Goal: Task Accomplishment & Management: Manage account settings

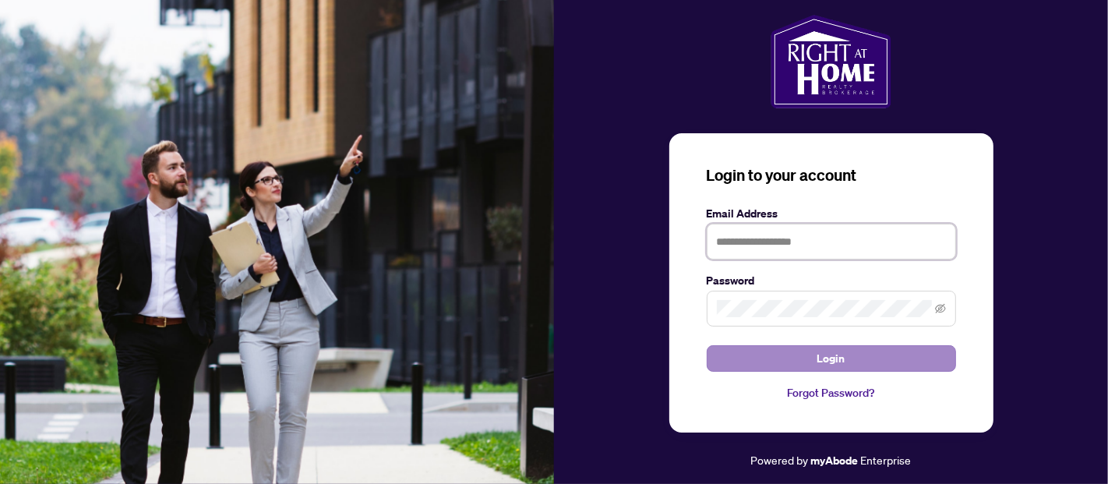
type input "**********"
click at [830, 366] on span "Login" at bounding box center [831, 358] width 28 height 25
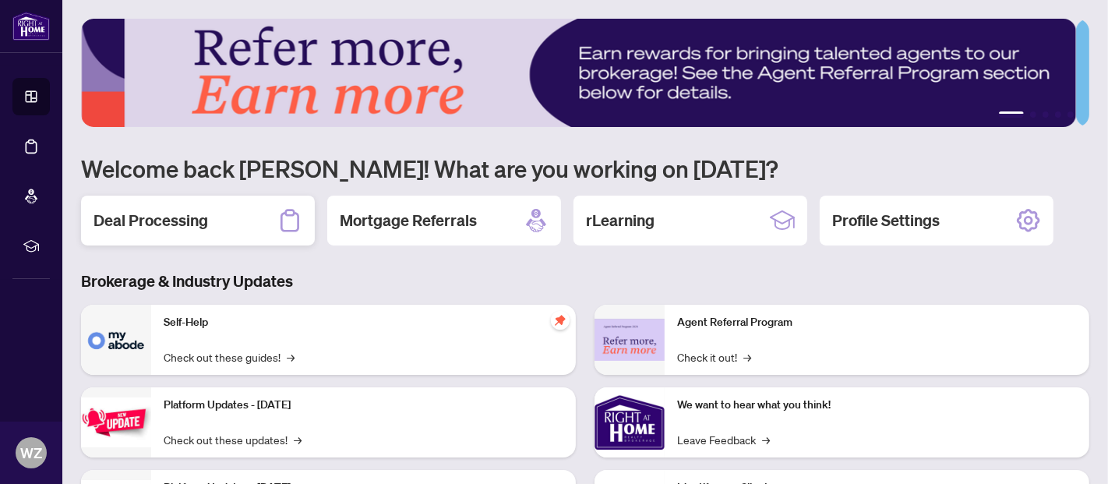
click at [180, 212] on h2 "Deal Processing" at bounding box center [150, 221] width 115 height 22
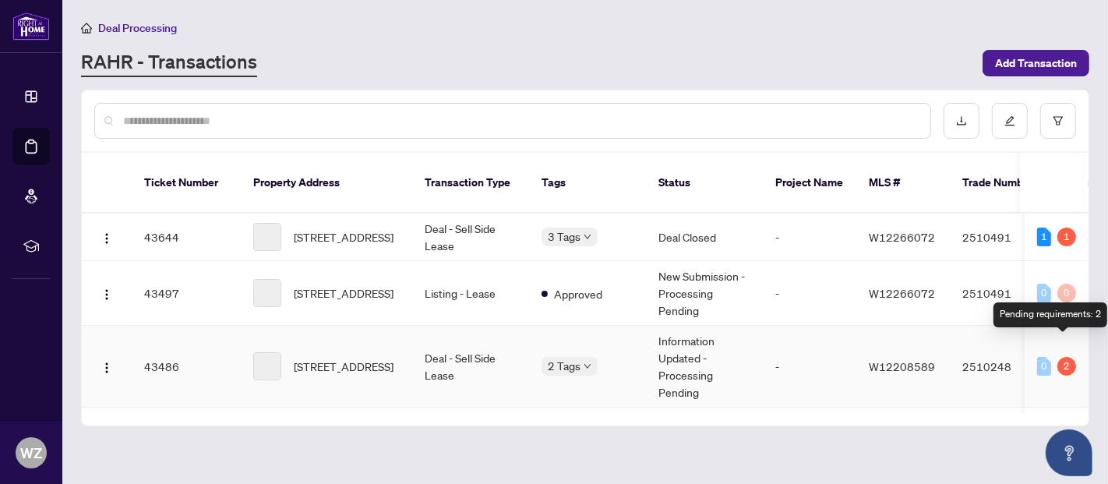
click at [1065, 357] on div "2" at bounding box center [1066, 366] width 19 height 19
click at [429, 337] on td "Deal - Sell Side Lease" at bounding box center [470, 367] width 117 height 82
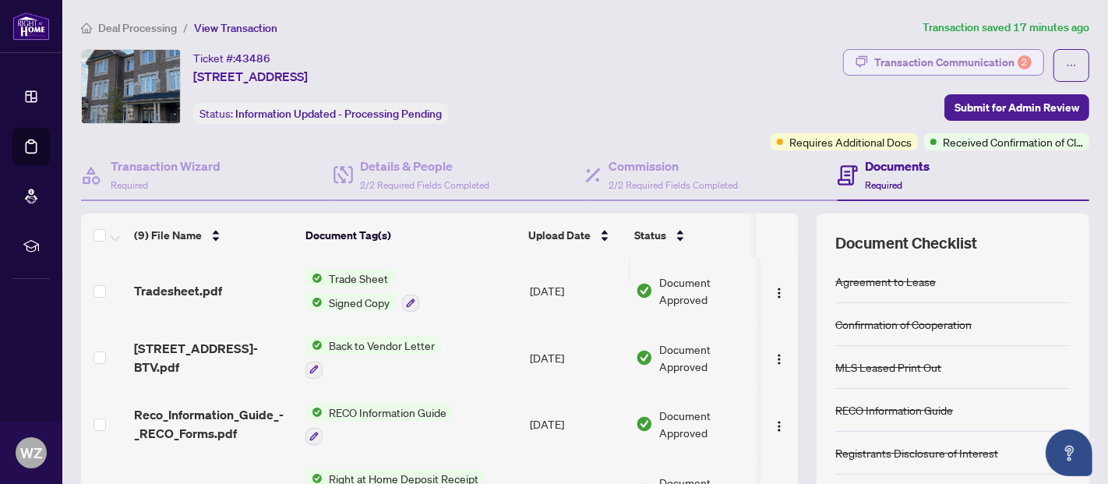
click at [975, 62] on div "Transaction Communication 2" at bounding box center [952, 62] width 157 height 25
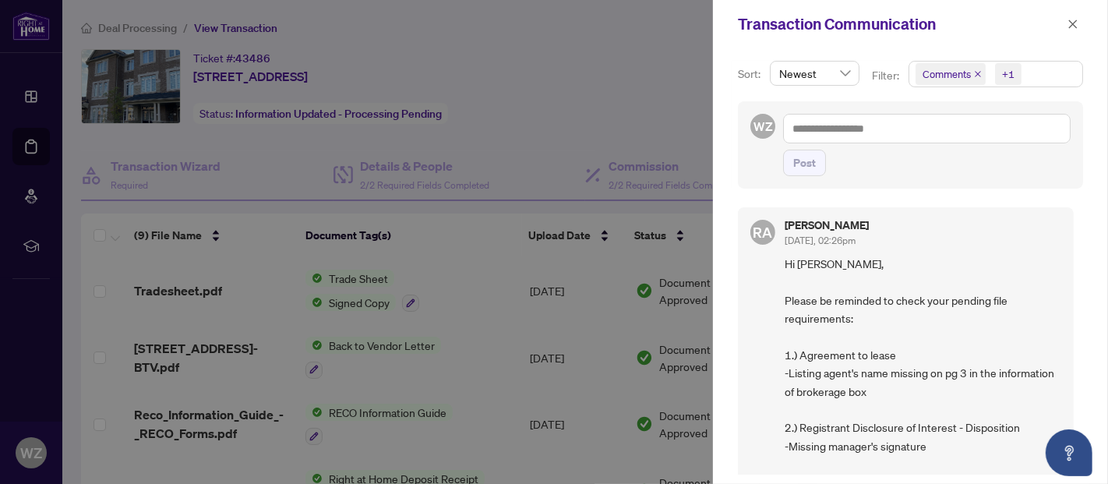
click at [1098, 227] on div "Sort: Newest Filter: Comments +1 WZ Post [PERSON_NAME] [DATE], 02:26pm Hi [PERS…" at bounding box center [910, 265] width 395 height 435
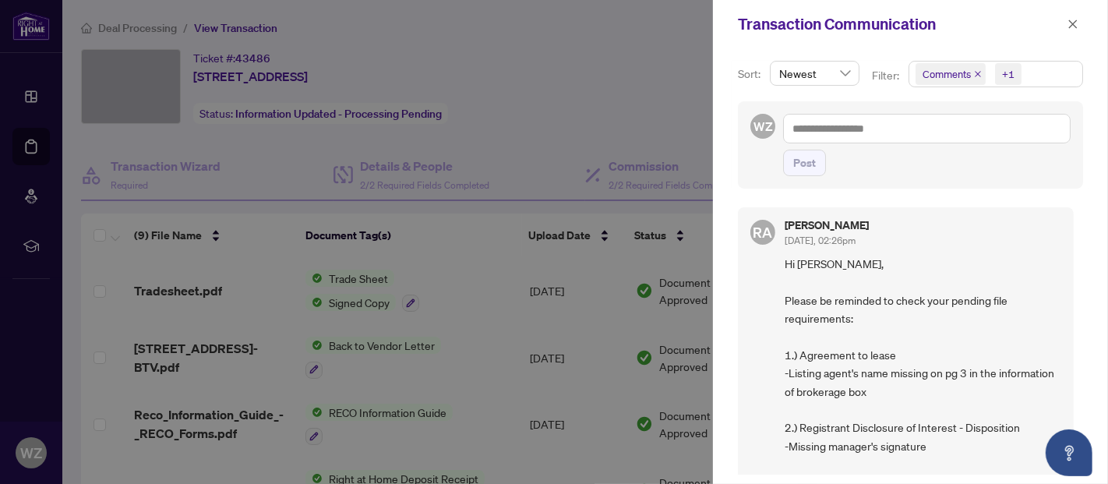
click at [697, 321] on div at bounding box center [554, 242] width 1108 height 484
click at [1075, 21] on icon "close" at bounding box center [1073, 23] width 9 height 9
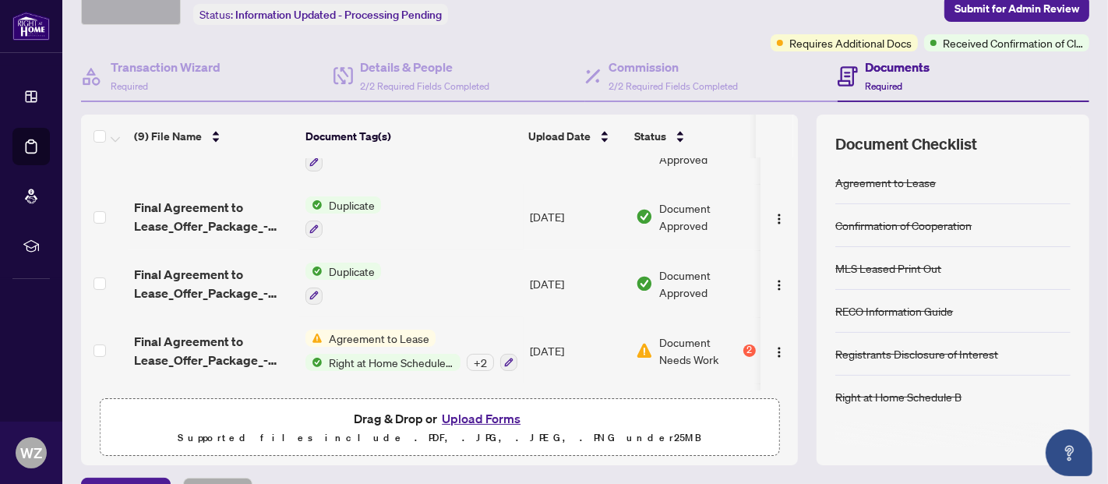
scroll to position [365, 0]
